Goal: Task Accomplishment & Management: Manage account settings

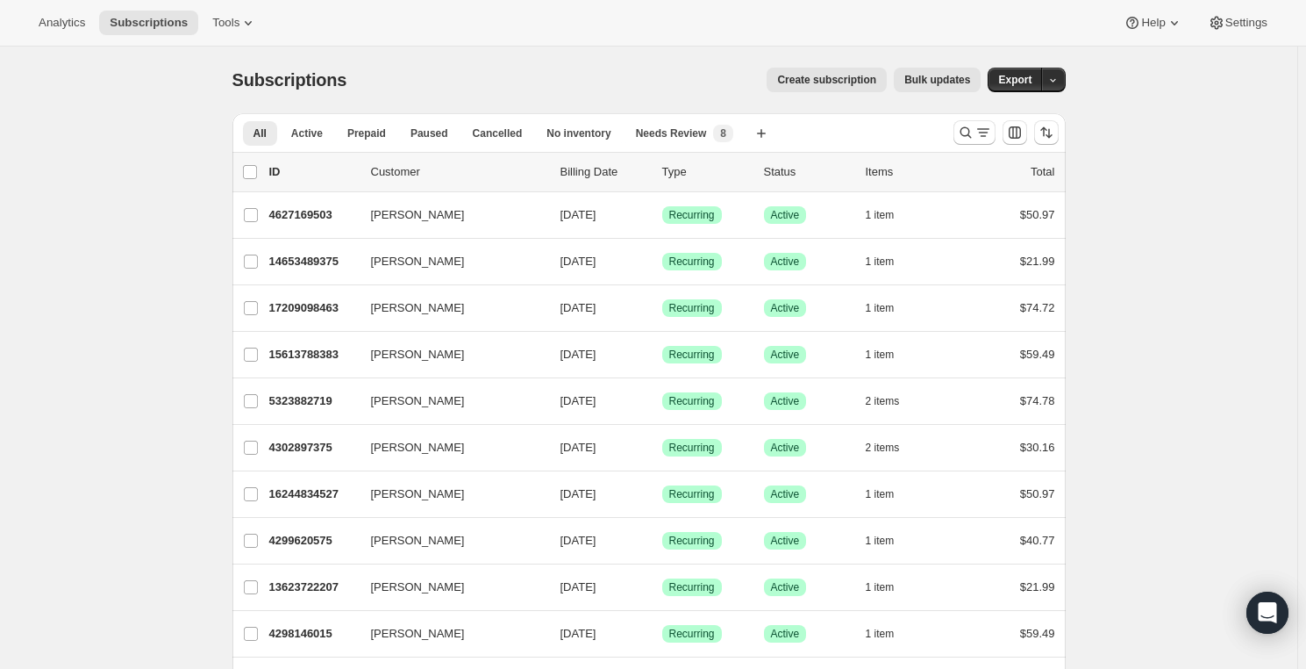
scroll to position [79, 0]
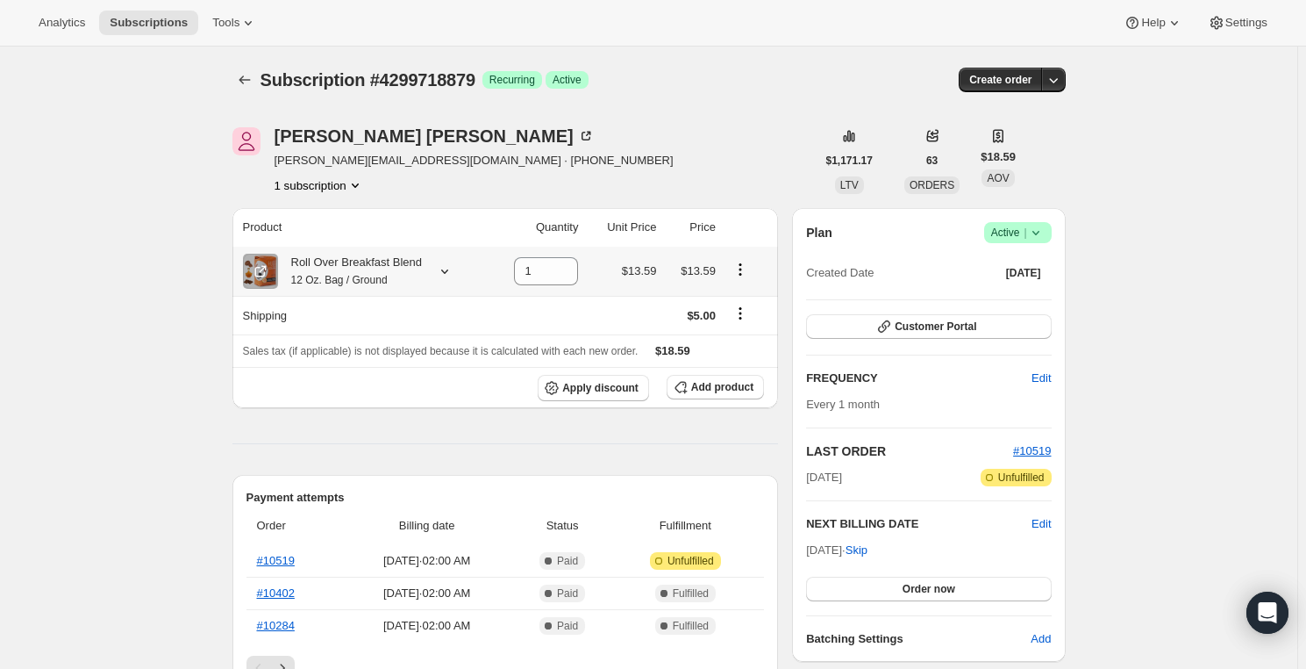
click at [746, 272] on icon "Product actions" at bounding box center [741, 270] width 18 height 18
click at [739, 292] on button "Swap variant" at bounding box center [744, 303] width 76 height 28
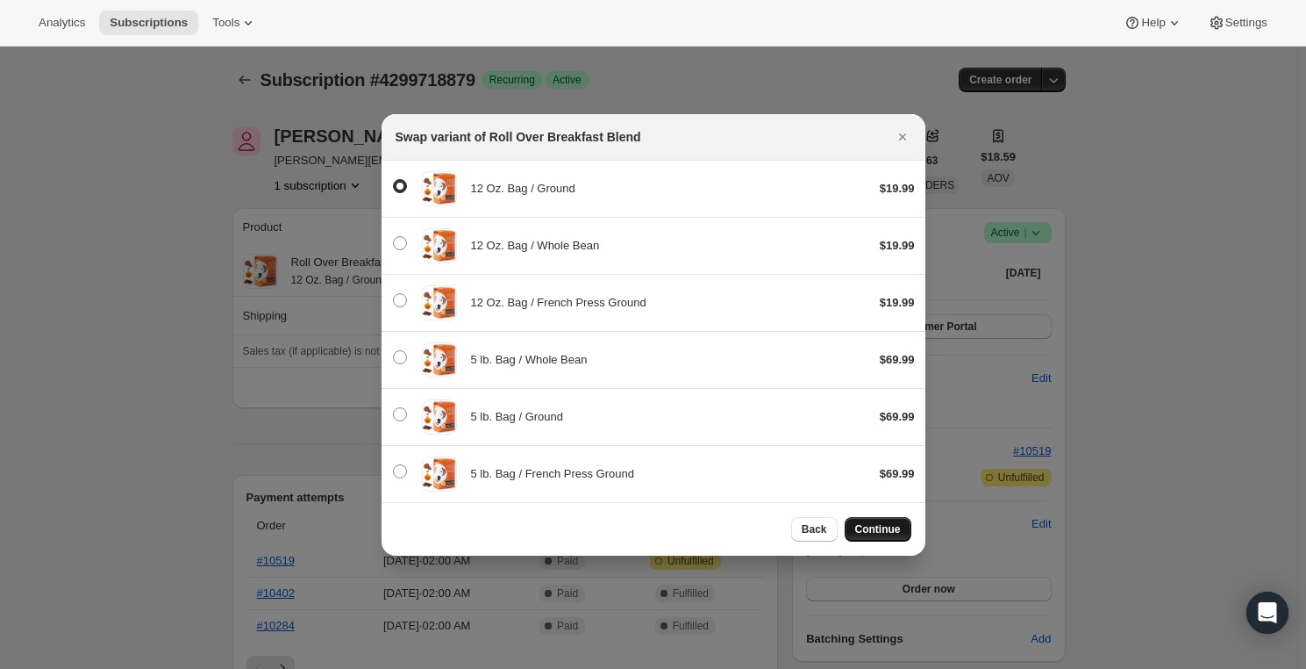
click at [889, 535] on button "Continue" at bounding box center [878, 529] width 67 height 25
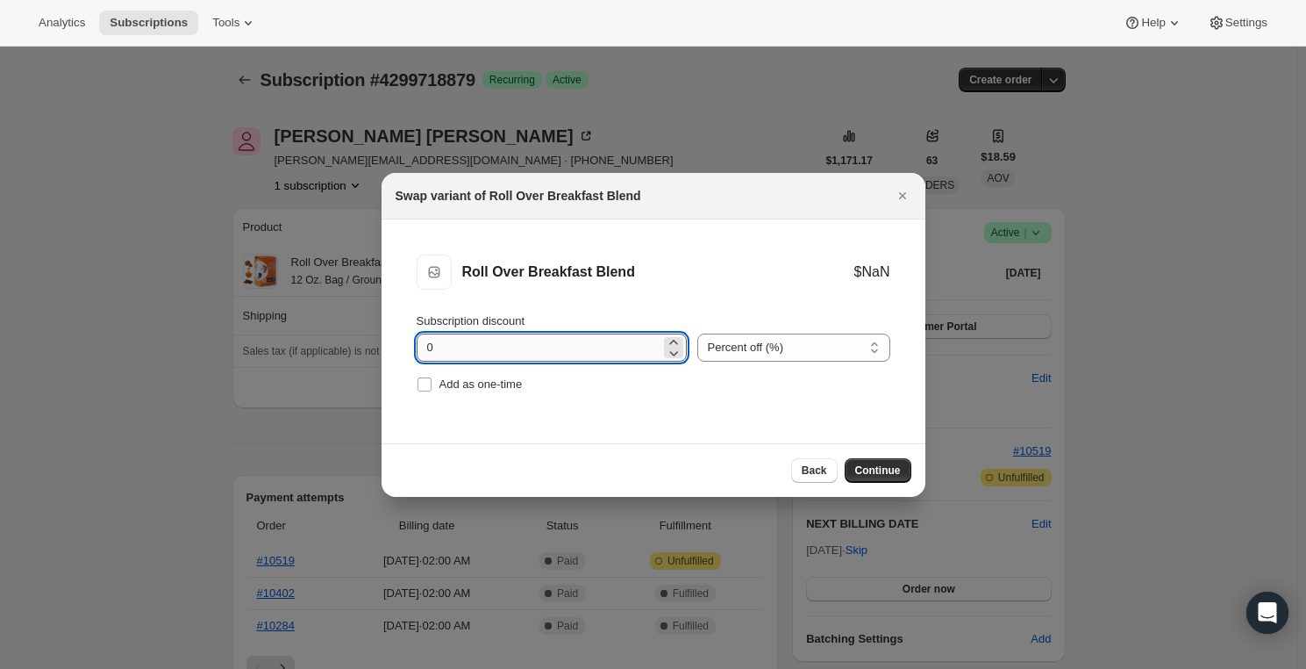
click at [565, 348] on input "0" at bounding box center [539, 347] width 244 height 28
click at [807, 475] on span "Back" at bounding box center [814, 470] width 25 height 14
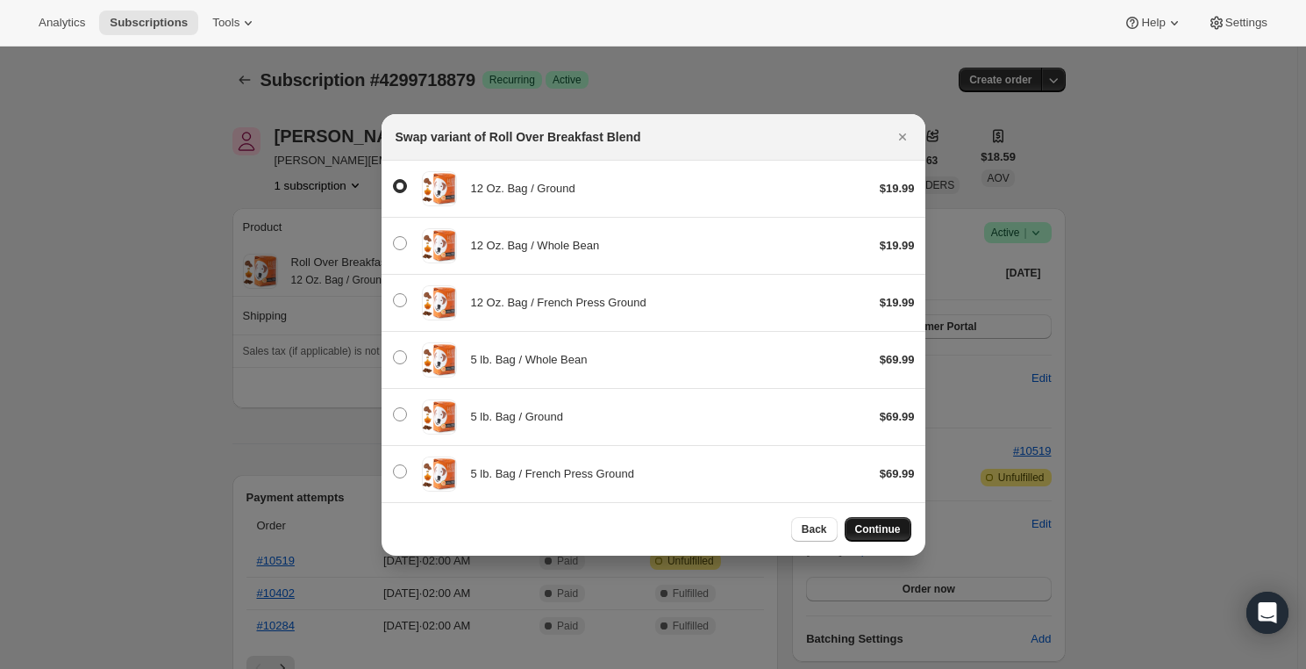
click at [890, 539] on button "Continue" at bounding box center [878, 529] width 67 height 25
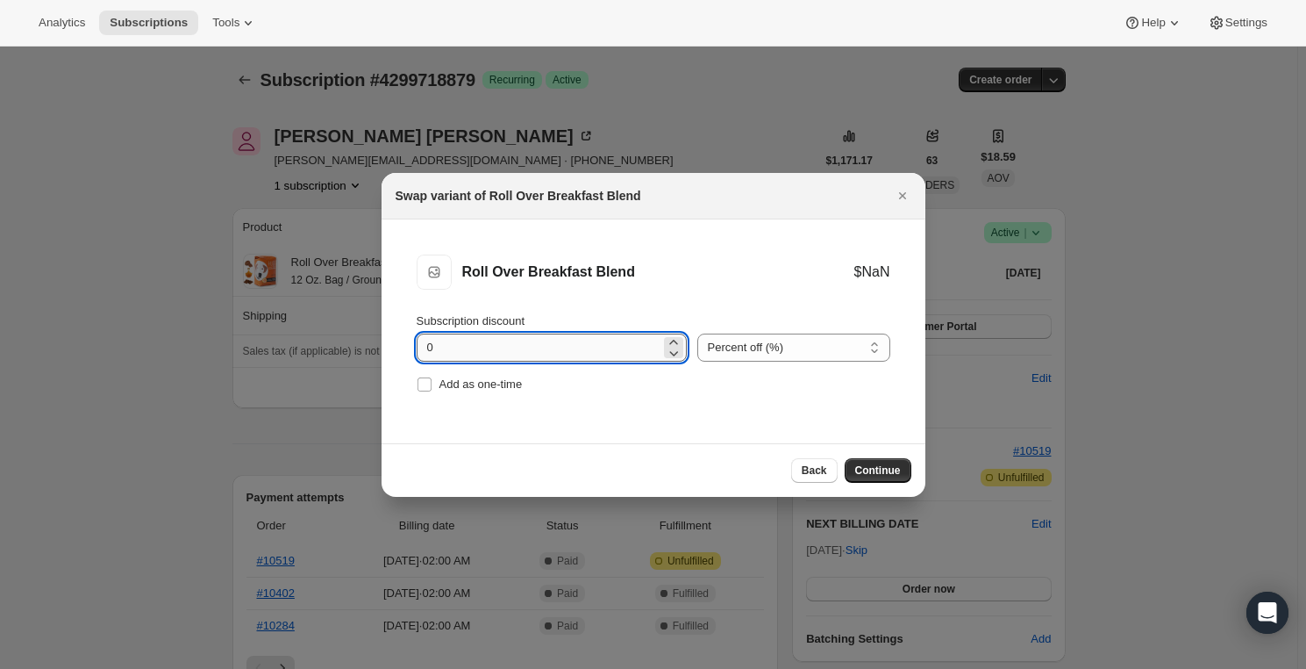
click at [587, 341] on input "0" at bounding box center [539, 347] width 244 height 28
type input "15"
click at [727, 408] on li "Roll Over Breakfast Blend Roll Over Breakfast Blend $NaN Subscription discount …" at bounding box center [654, 325] width 544 height 212
click at [875, 473] on span "Continue" at bounding box center [878, 470] width 46 height 14
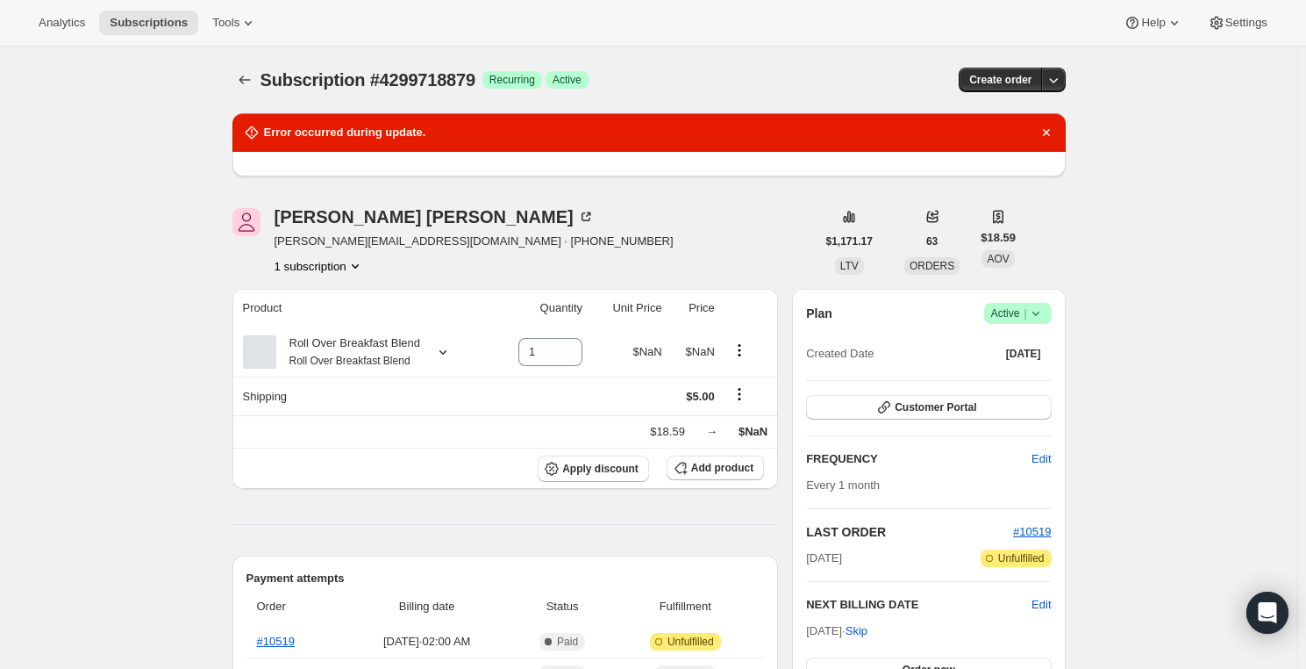
click at [739, 274] on div "[PERSON_NAME] [PERSON_NAME][EMAIL_ADDRESS][DOMAIN_NAME] · [PHONE_NUMBER] 1 subs…" at bounding box center [523, 241] width 583 height 67
click at [743, 336] on td at bounding box center [749, 351] width 58 height 49
click at [744, 347] on icon "Product actions" at bounding box center [740, 350] width 18 height 18
click at [737, 372] on button "Swap variant" at bounding box center [743, 383] width 76 height 28
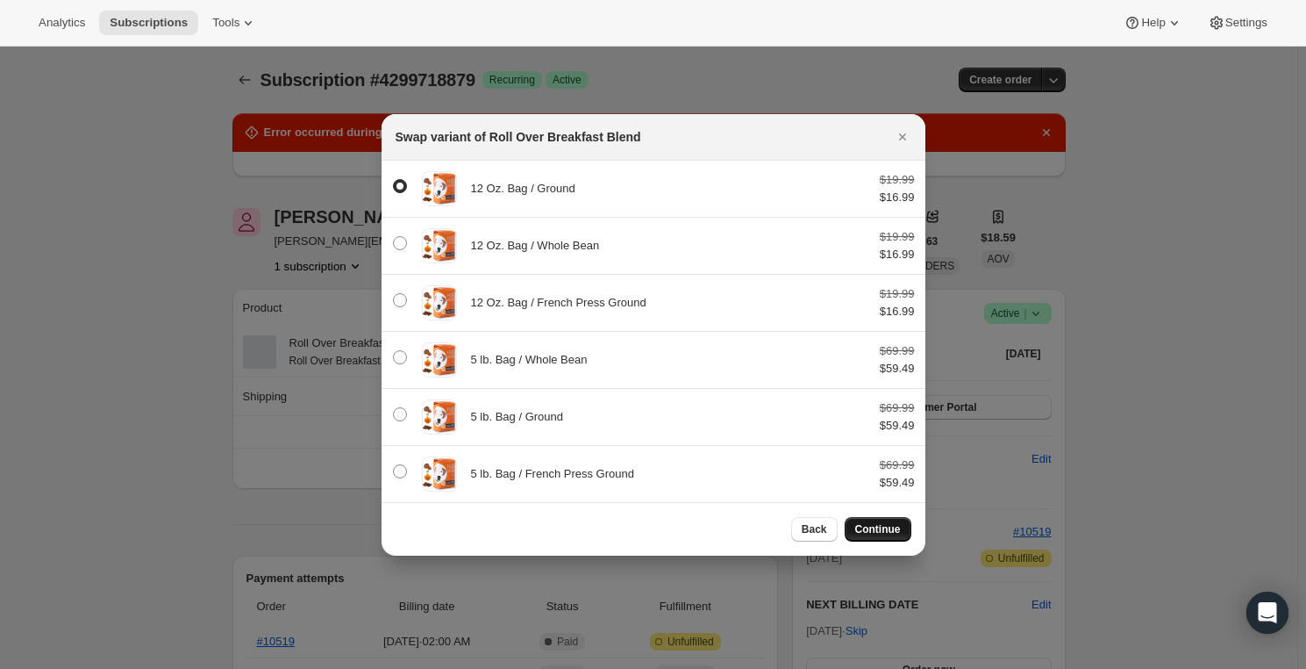
click at [894, 527] on span "Continue" at bounding box center [878, 529] width 46 height 14
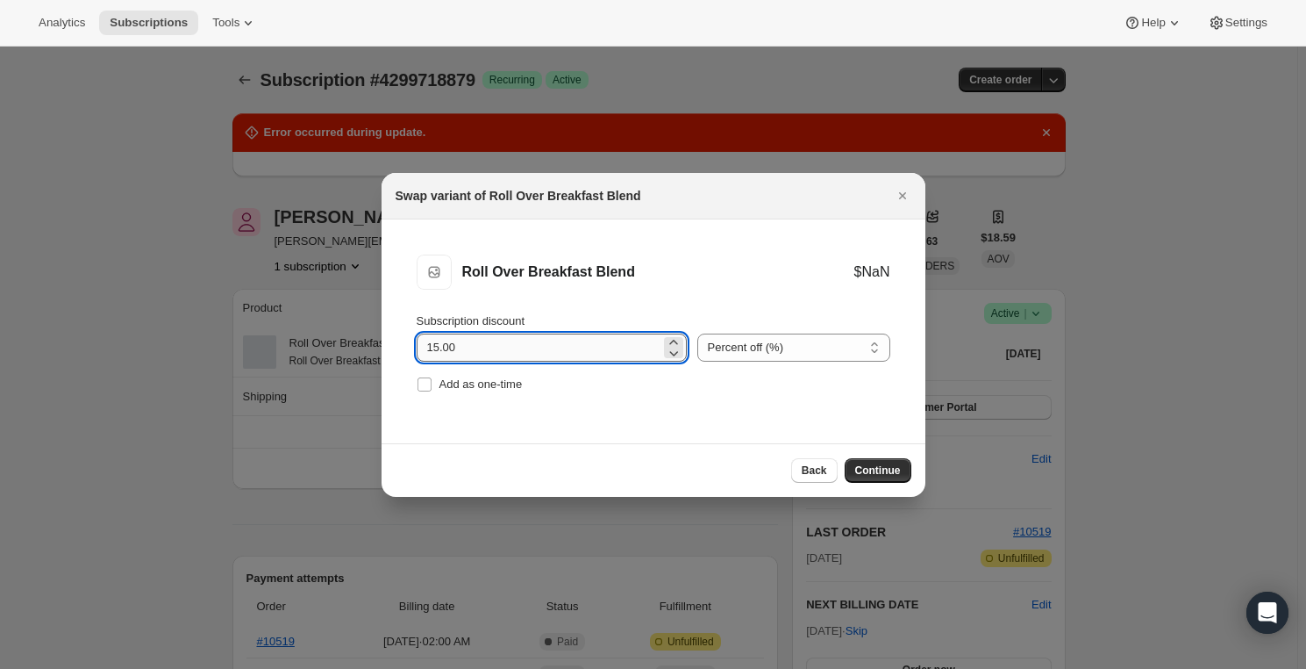
click at [627, 341] on input "15.00" at bounding box center [539, 347] width 244 height 28
type input "1"
type input "0"
click at [727, 349] on select "Percent off (%) Amount off ($)" at bounding box center [793, 347] width 193 height 28
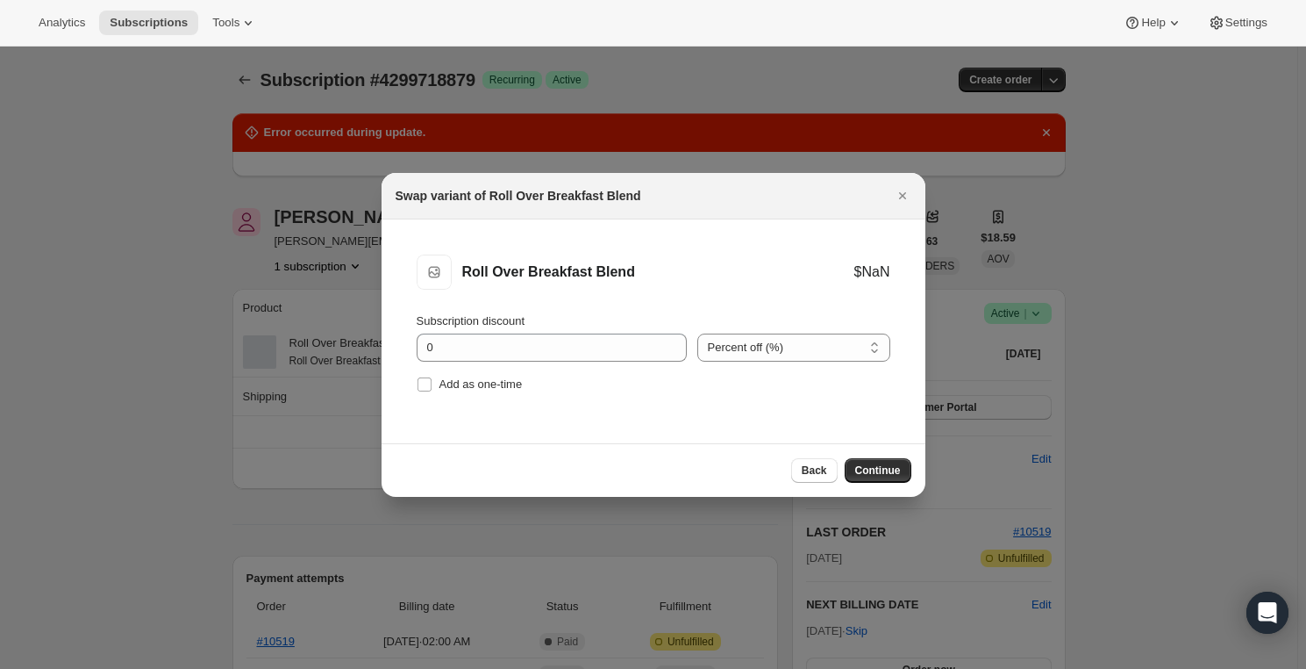
select select "fixed"
click at [697, 333] on select "Percent off (%) Amount off ($)" at bounding box center [793, 347] width 193 height 28
click at [806, 472] on span "Back" at bounding box center [814, 470] width 25 height 14
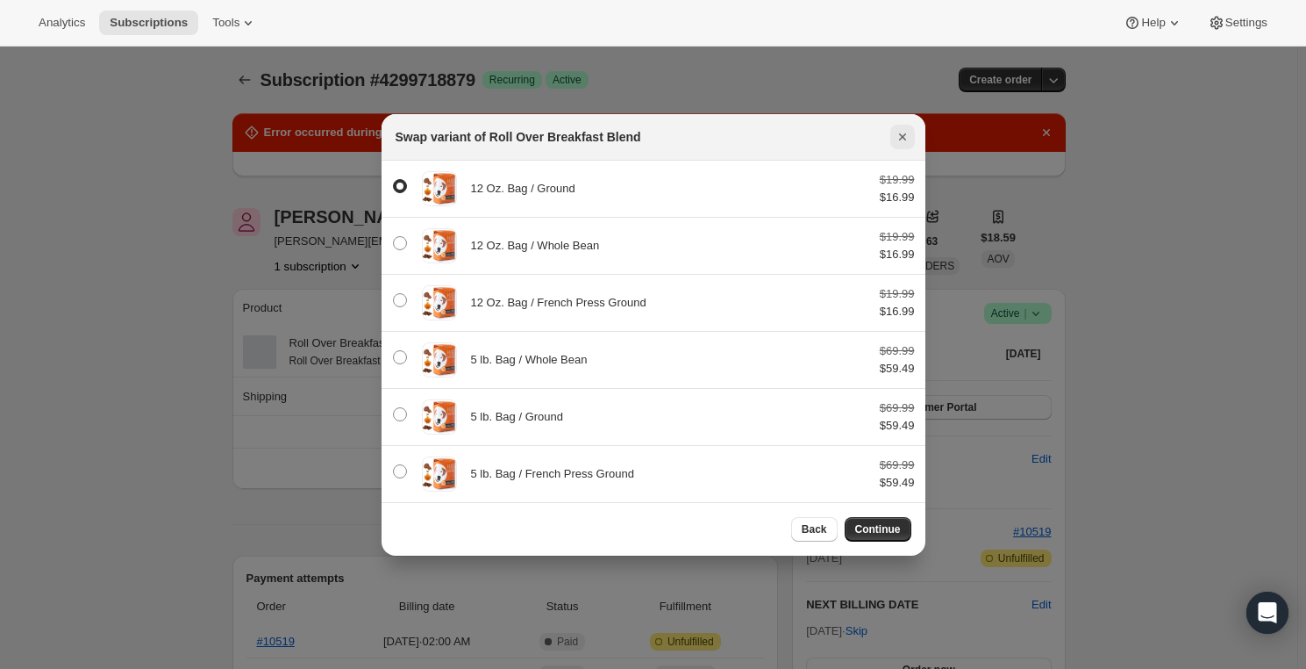
click at [894, 134] on icon "Close" at bounding box center [903, 137] width 18 height 18
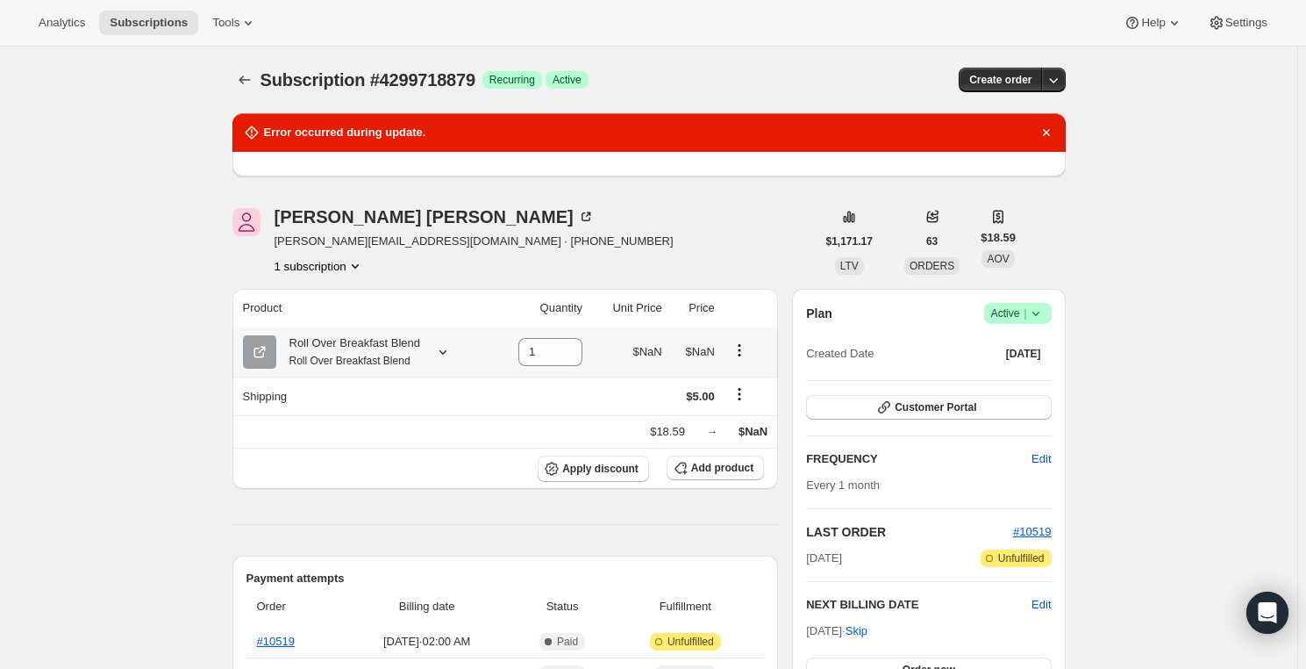
click at [736, 345] on icon "Product actions" at bounding box center [740, 350] width 18 height 18
drag, startPoint x: 595, startPoint y: 361, endPoint x: 587, endPoint y: 356, distance: 9.0
click at [593, 361] on td "$NaN" at bounding box center [628, 351] width 80 height 49
click at [569, 342] on icon at bounding box center [570, 347] width 18 height 18
click at [569, 341] on icon at bounding box center [570, 347] width 18 height 18
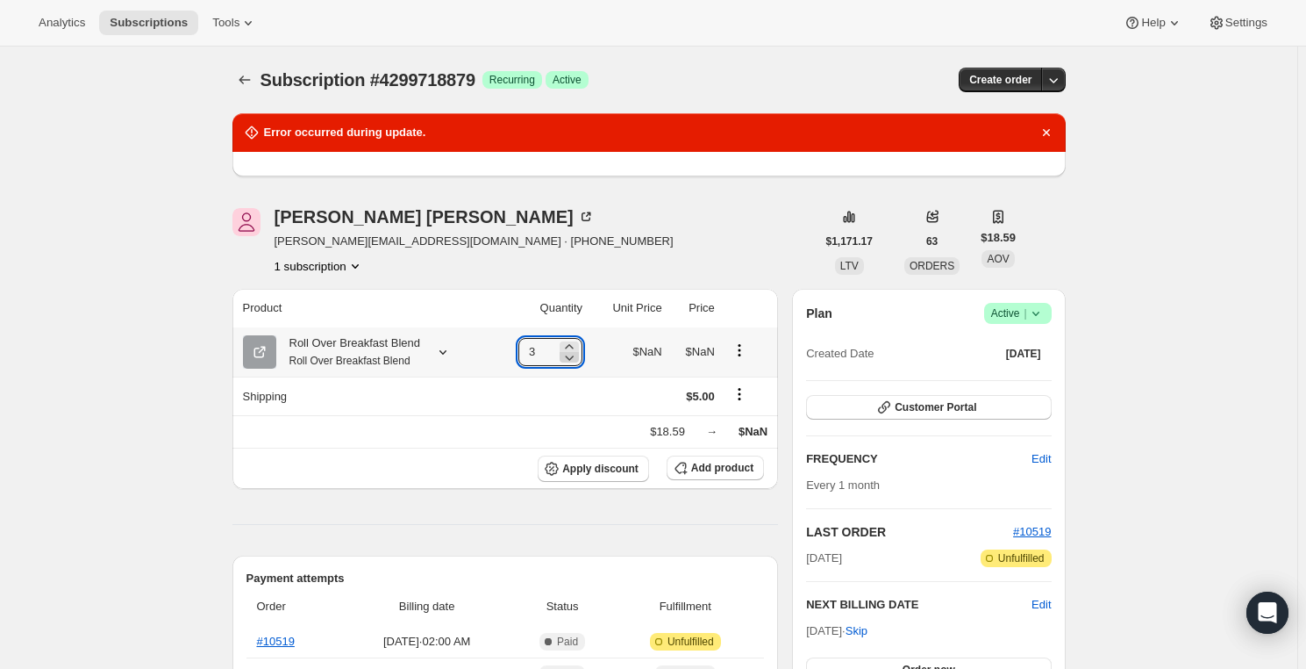
click at [574, 350] on icon at bounding box center [570, 357] width 18 height 18
click at [567, 340] on icon at bounding box center [570, 347] width 18 height 18
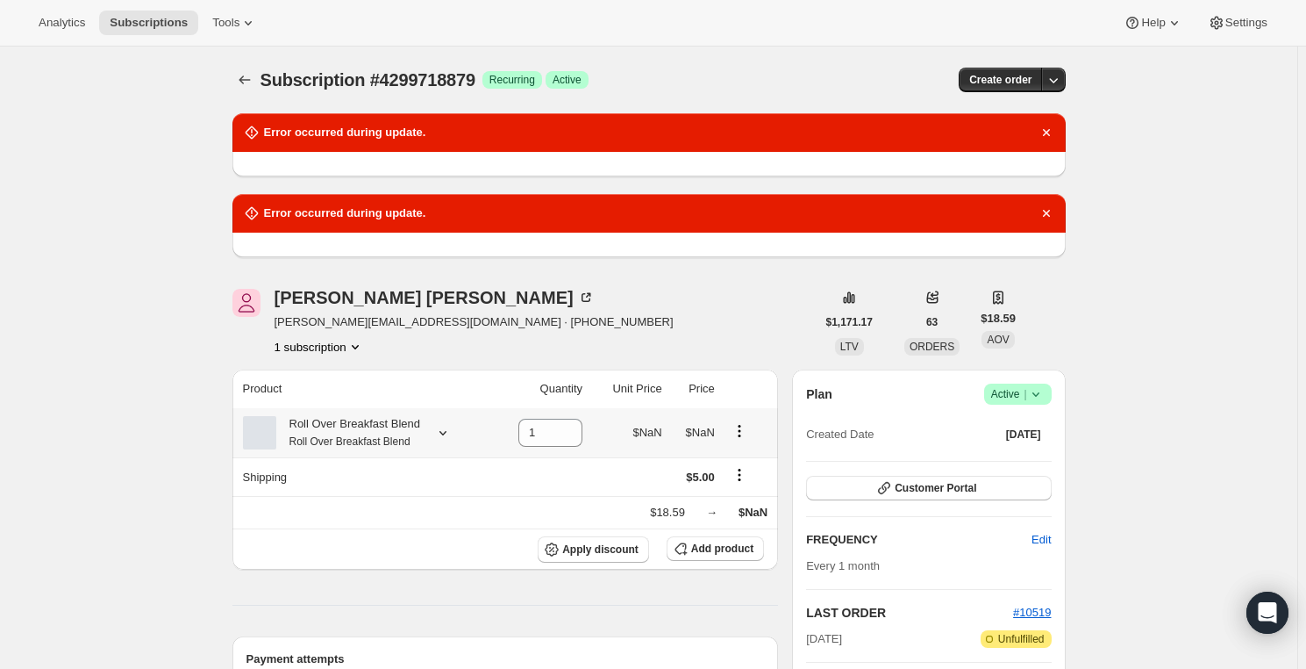
click at [740, 350] on div "[PERSON_NAME] [PERSON_NAME][EMAIL_ADDRESS][DOMAIN_NAME] · [PHONE_NUMBER] 1 subs…" at bounding box center [523, 322] width 583 height 67
click at [717, 400] on th "Price" at bounding box center [694, 388] width 53 height 39
click at [427, 438] on div at bounding box center [439, 433] width 25 height 18
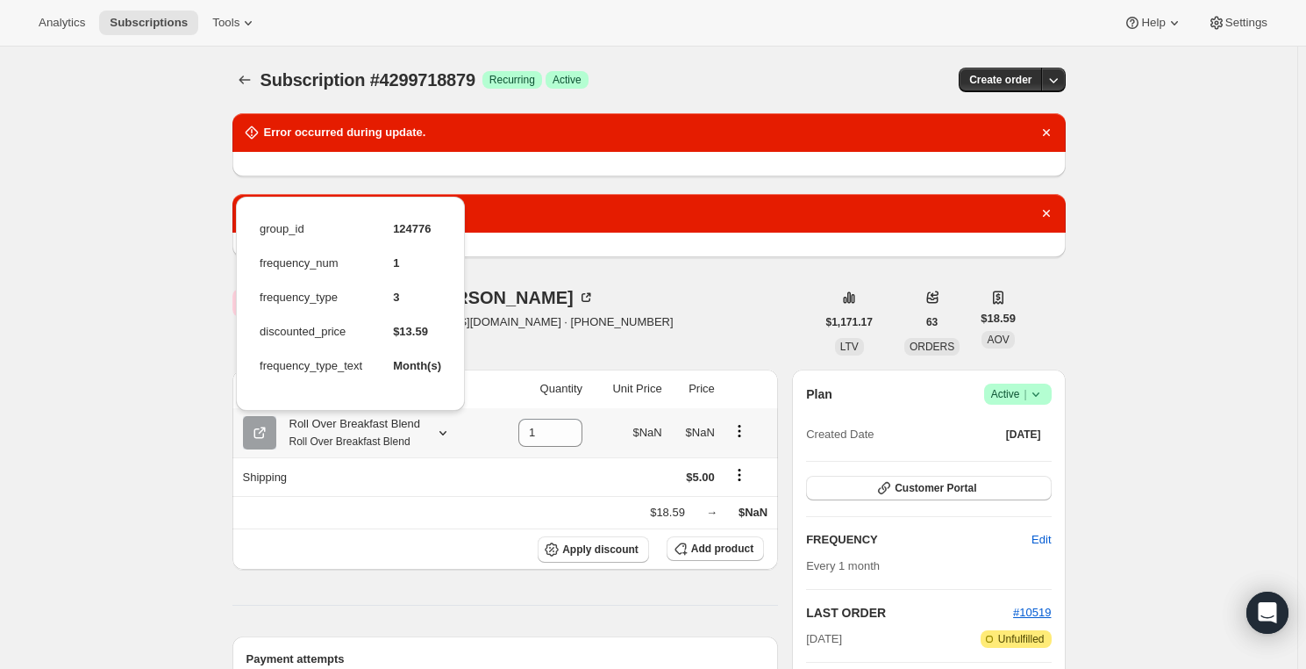
click at [429, 431] on div at bounding box center [439, 433] width 25 height 18
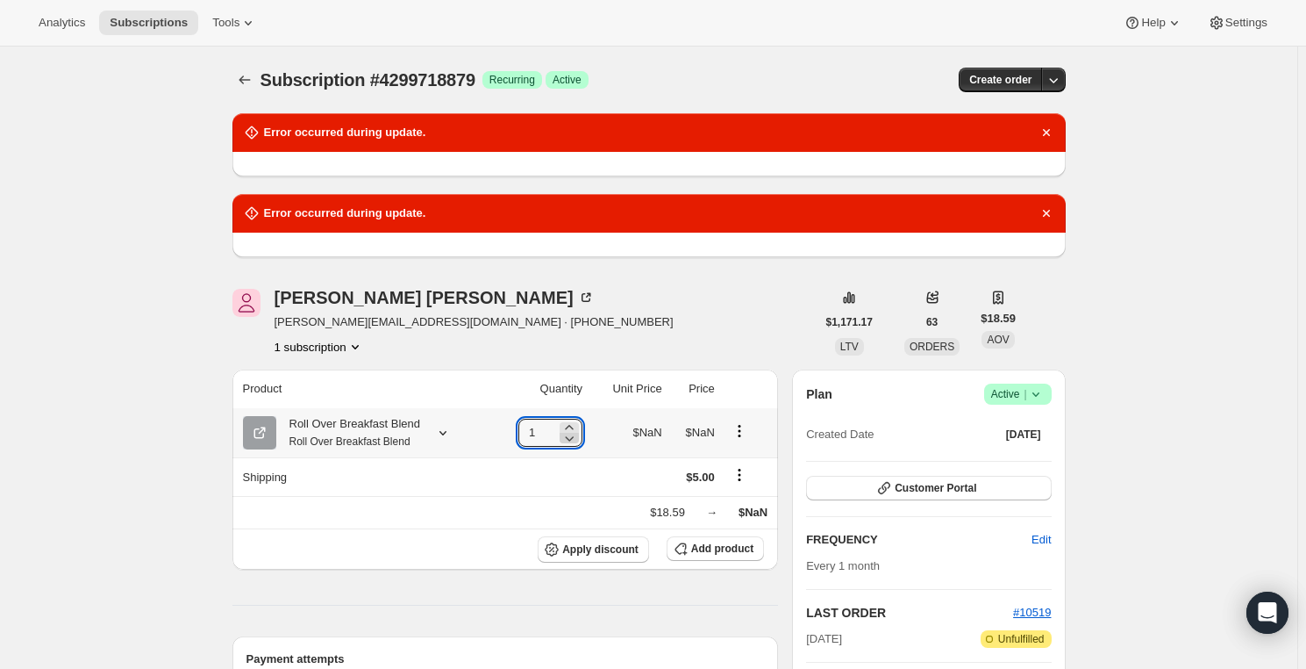
click at [569, 431] on icon at bounding box center [570, 438] width 18 height 18
click at [570, 426] on icon at bounding box center [569, 427] width 8 height 4
type input "1"
click at [735, 432] on icon "Product actions" at bounding box center [740, 431] width 18 height 18
click at [741, 428] on icon "Product actions" at bounding box center [740, 431] width 18 height 18
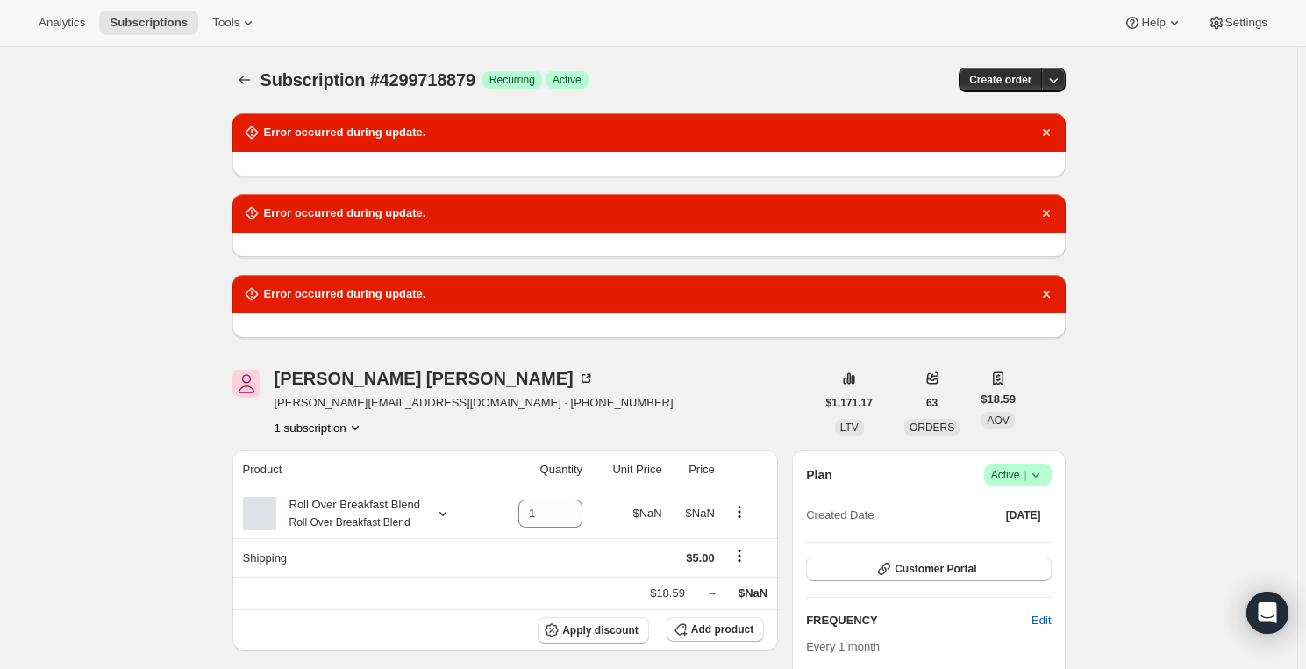
click at [739, 428] on div "[PERSON_NAME] [PERSON_NAME][EMAIL_ADDRESS][DOMAIN_NAME] · [PHONE_NUMBER] 1 subs…" at bounding box center [523, 402] width 583 height 67
click at [734, 497] on td at bounding box center [749, 513] width 58 height 49
click at [740, 513] on icon "Product actions" at bounding box center [740, 512] width 18 height 18
click at [740, 542] on span "Swap variant" at bounding box center [744, 544] width 66 height 13
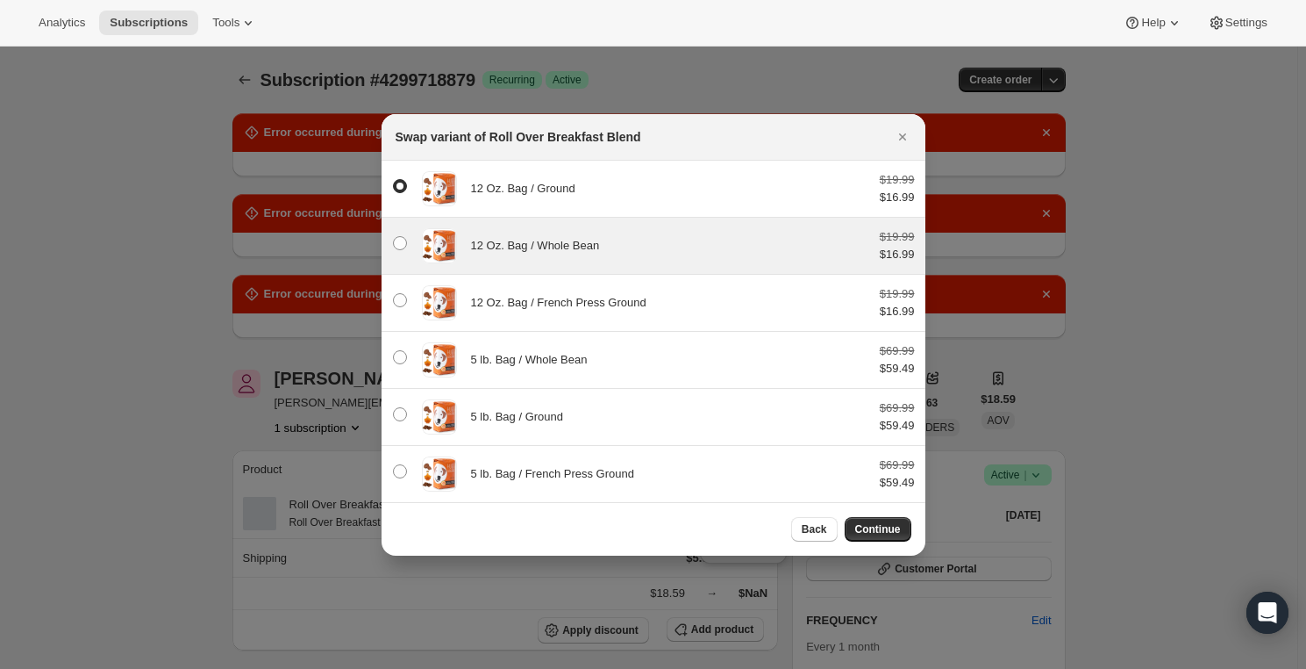
click at [468, 257] on div "12 Oz. Bag / Whole Bean $19.99 $16.99" at bounding box center [653, 245] width 523 height 35
radio input "false"
radio input "true"
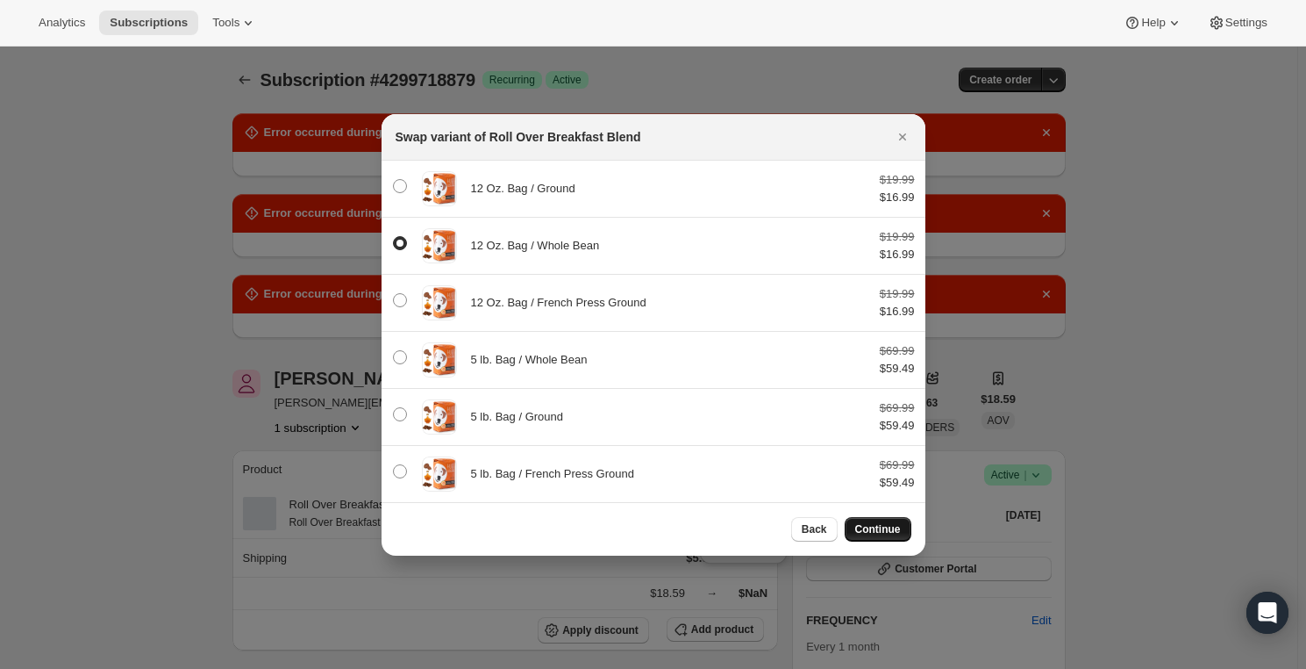
click at [889, 527] on span "Continue" at bounding box center [878, 529] width 46 height 14
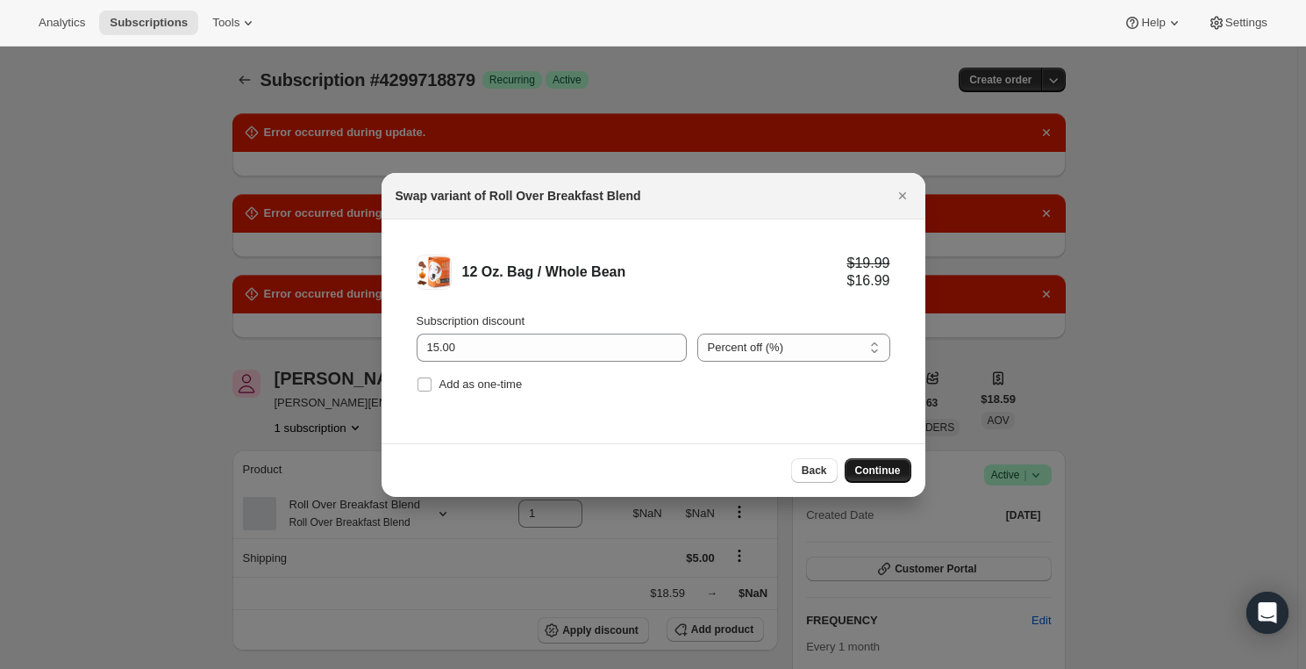
click at [872, 466] on span "Continue" at bounding box center [878, 470] width 46 height 14
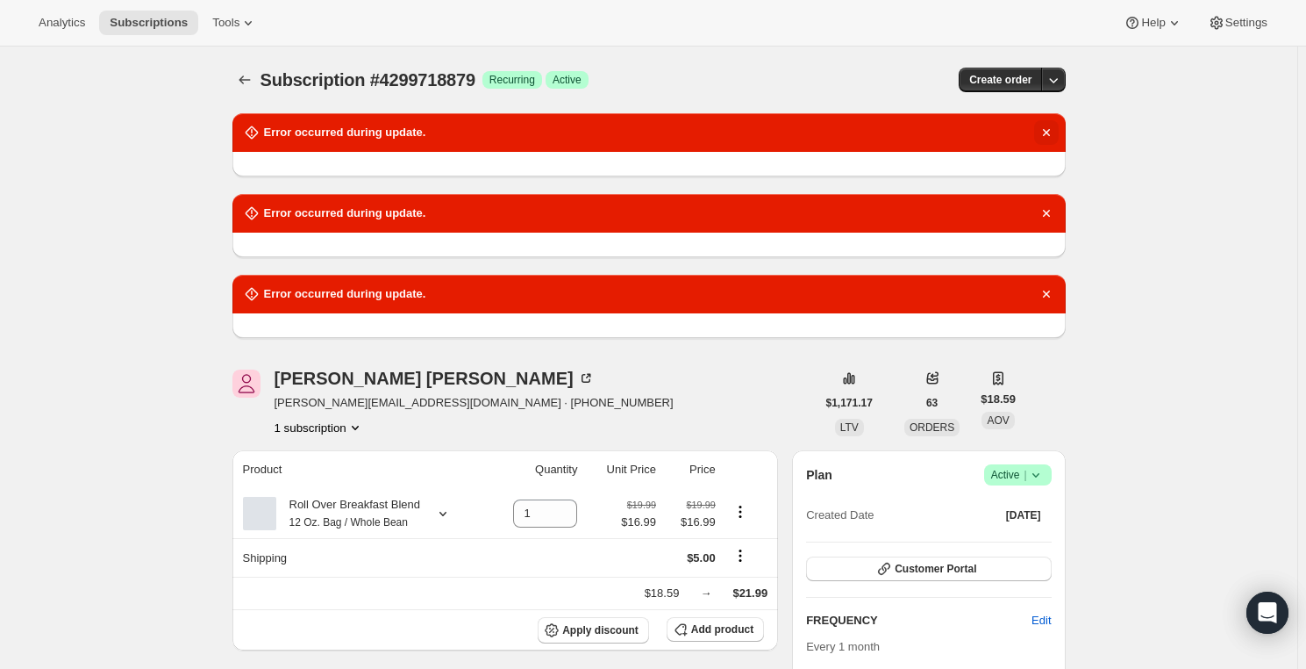
click at [1047, 132] on icon "Dismiss notification" at bounding box center [1047, 133] width 18 height 18
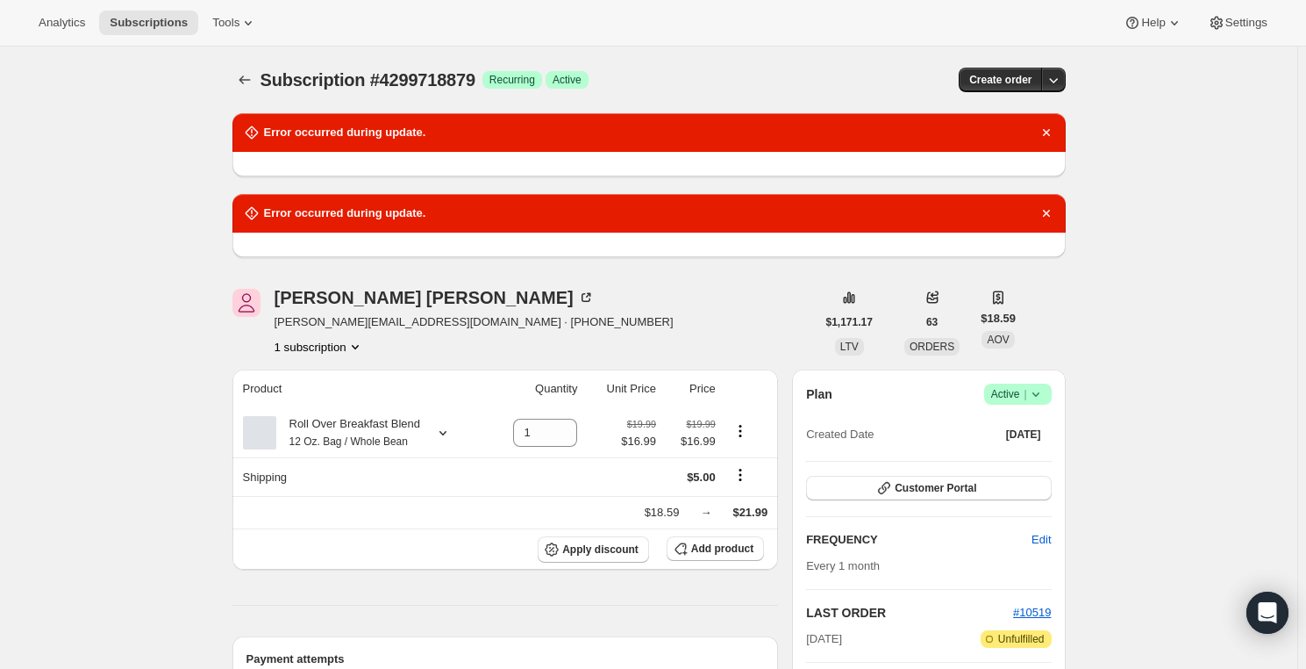
click at [1047, 132] on icon "Dismiss notification" at bounding box center [1047, 133] width 18 height 18
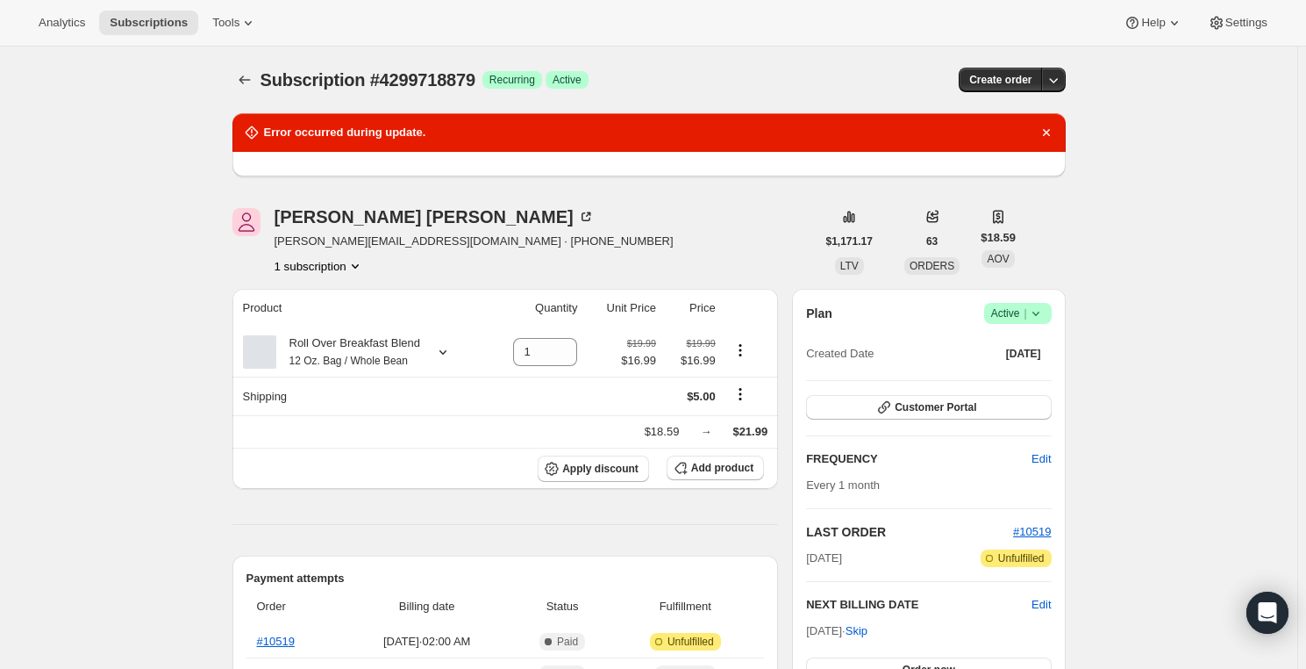
click at [1047, 132] on icon "Dismiss notification" at bounding box center [1047, 133] width 18 height 18
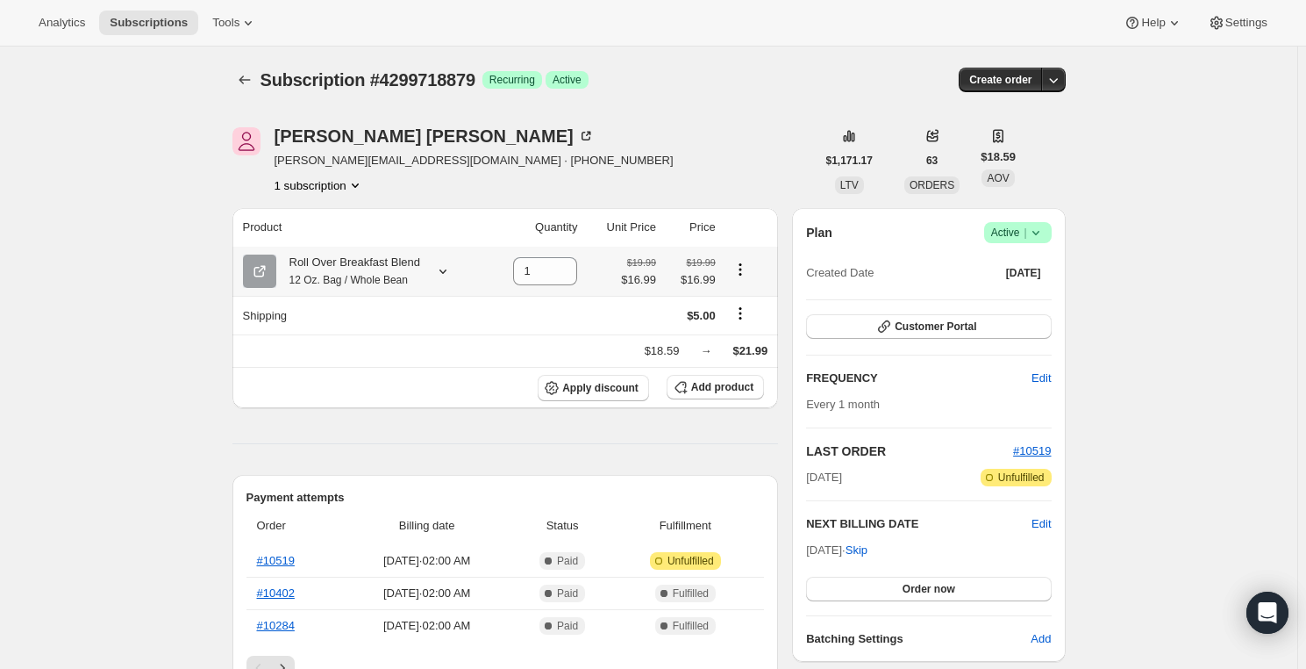
click at [740, 270] on icon "Product actions" at bounding box center [741, 270] width 18 height 18
click at [741, 322] on button "Swap variant" at bounding box center [744, 332] width 76 height 28
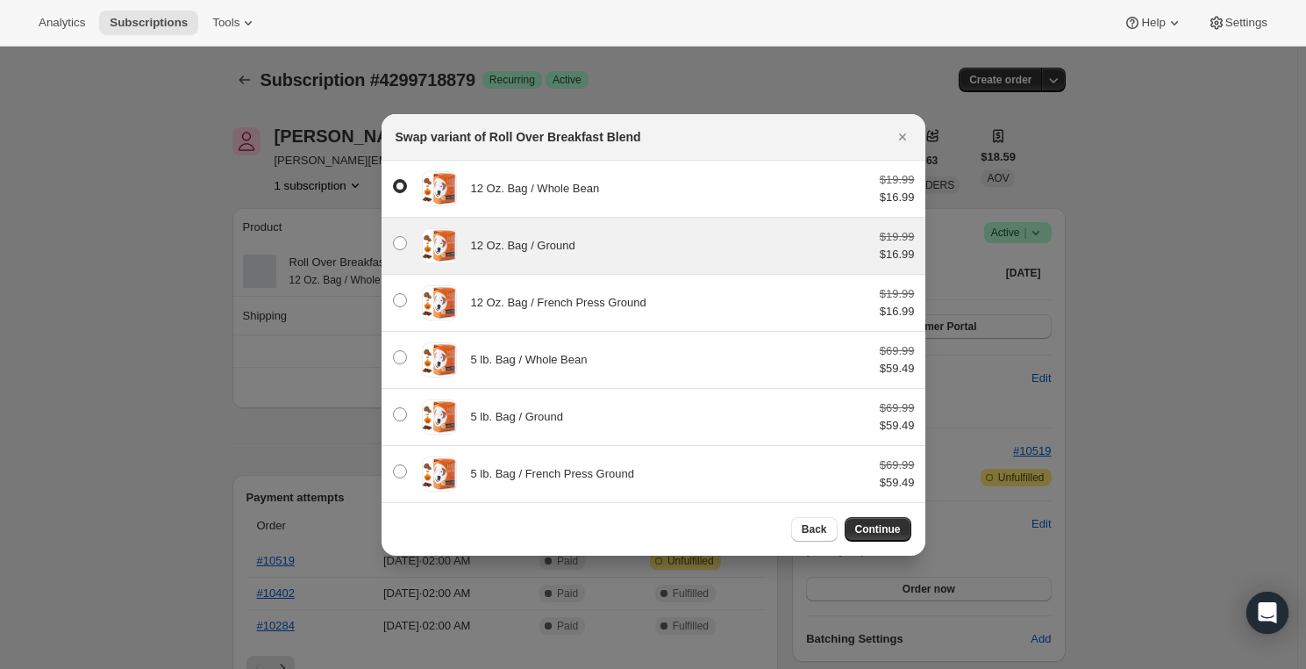
click at [612, 248] on div "12 Oz. Bag / Ground" at bounding box center [668, 246] width 395 height 18
radio input "false"
radio input "true"
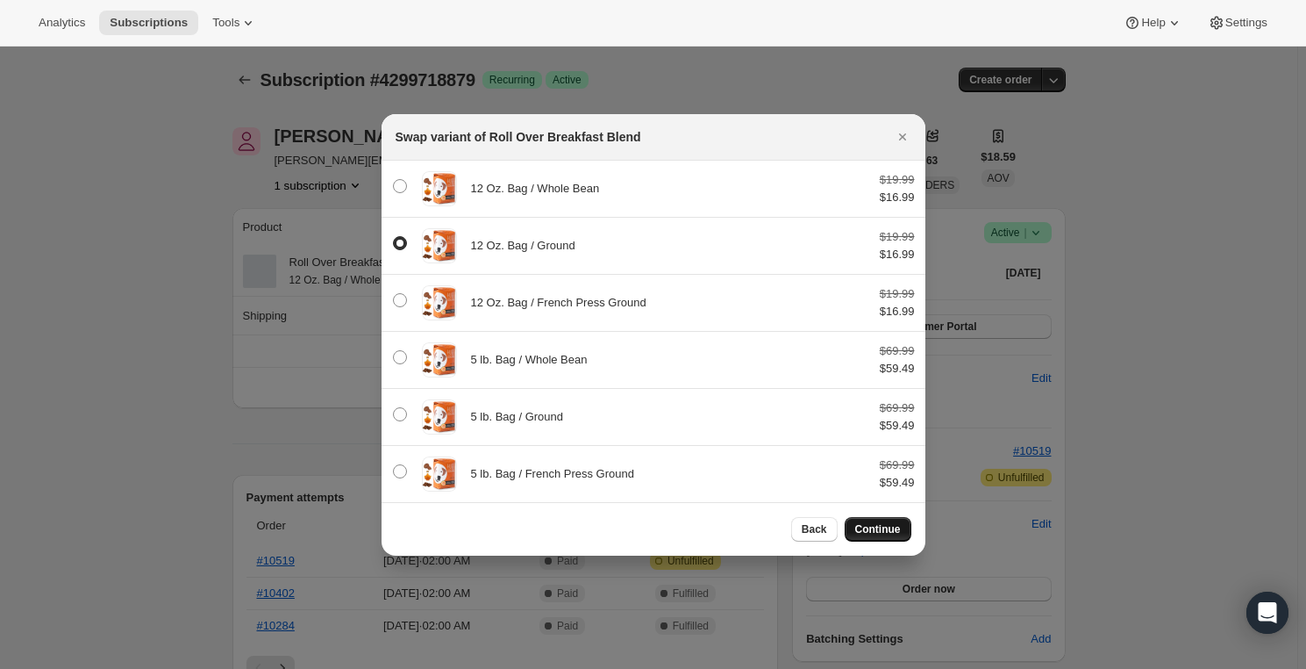
click at [875, 535] on button "Continue" at bounding box center [878, 529] width 67 height 25
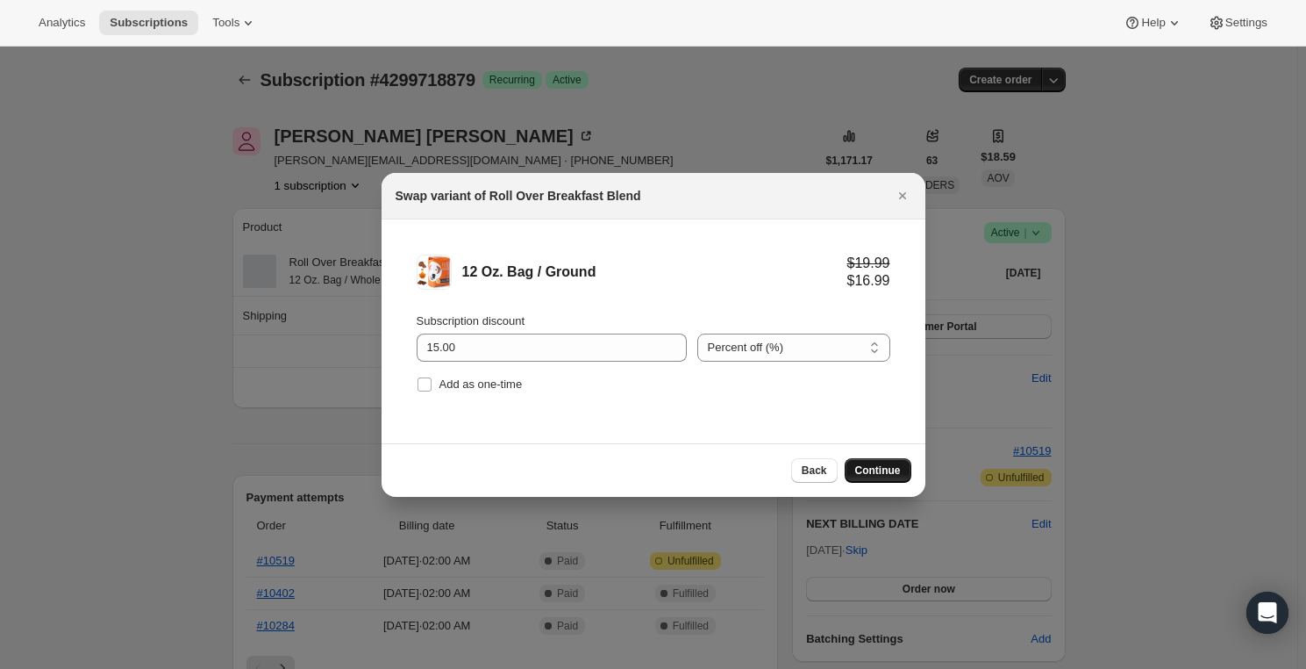
click at [880, 470] on span "Continue" at bounding box center [878, 470] width 46 height 14
